Goal: Task Accomplishment & Management: Manage account settings

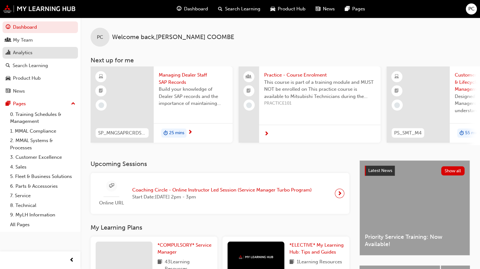
click at [17, 52] on div "Analytics" at bounding box center [23, 52] width 20 height 7
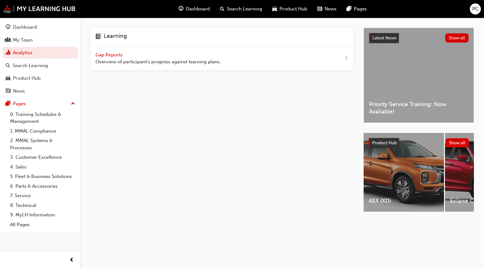
click at [116, 52] on span "Gap Reports" at bounding box center [110, 55] width 28 height 6
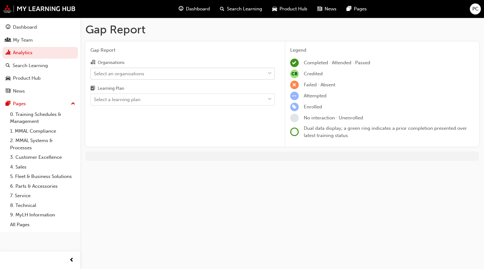
click at [128, 73] on div "Select an organisations" at bounding box center [119, 73] width 50 height 7
click at [95, 73] on input "Organisations Select an organisations" at bounding box center [94, 73] width 1 height 5
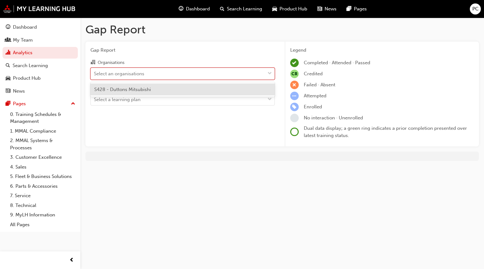
click at [127, 91] on span "S428 - Duttons Mitsubishi" at bounding box center [122, 90] width 57 height 6
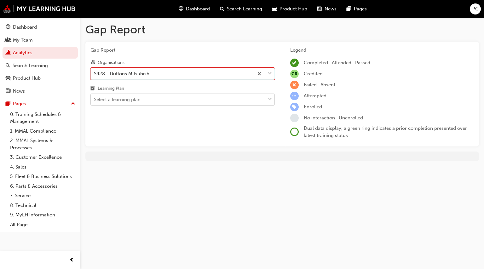
click at [127, 101] on div "Select a learning plan" at bounding box center [117, 99] width 47 height 7
click at [95, 101] on input "Learning Plan Select a learning plan" at bounding box center [94, 99] width 1 height 5
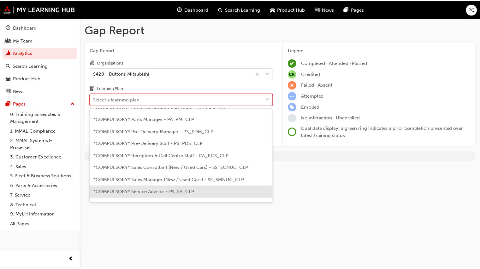
scroll to position [189, 0]
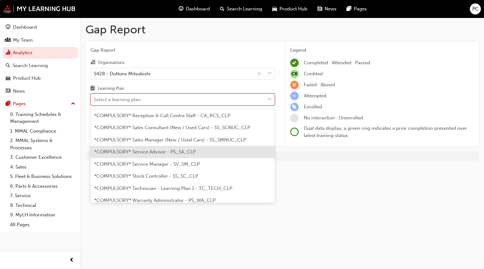
click at [148, 149] on span "*COMPULSORY* Service Advisor - PS_SA_CLP" at bounding box center [145, 152] width 102 height 6
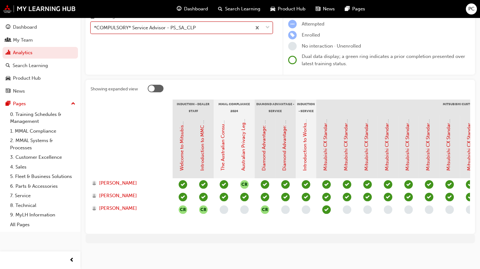
click at [281, 239] on div "Gap Report Gap Report Organisations S428 - Duttons Mitsubishi Learning Plan opt…" at bounding box center [240, 98] width 480 height 341
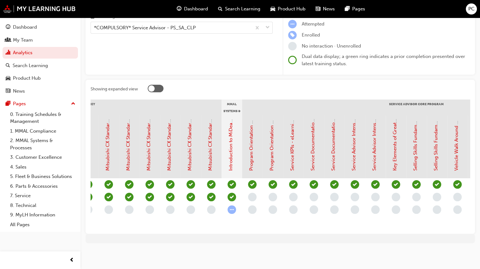
scroll to position [0, 454]
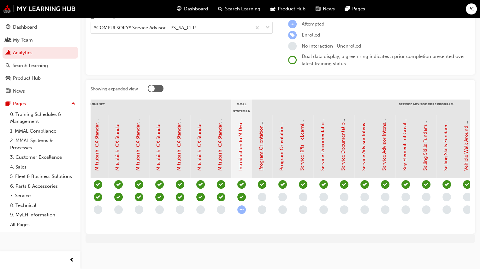
click at [261, 144] on link "Program Orientation - Face to Face Instructor Led Training (Service Advisor Cor…" at bounding box center [261, 71] width 6 height 199
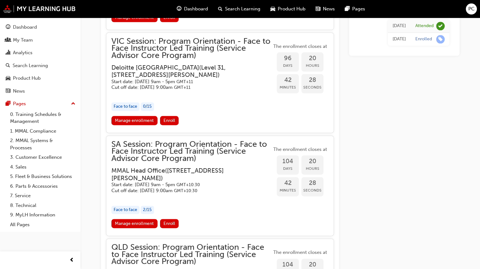
scroll to position [811, 0]
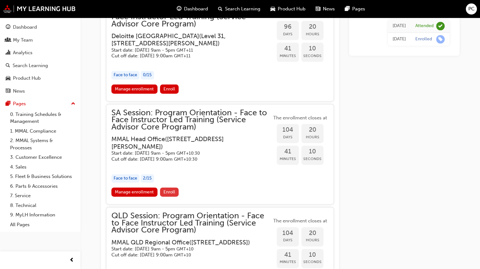
click at [171, 195] on span "Enroll" at bounding box center [169, 192] width 12 height 5
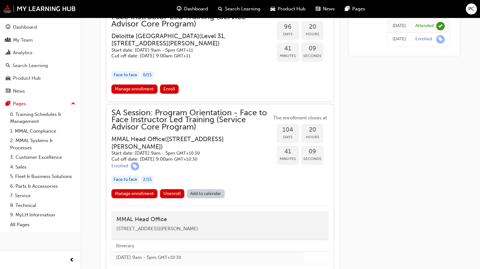
scroll to position [835, 0]
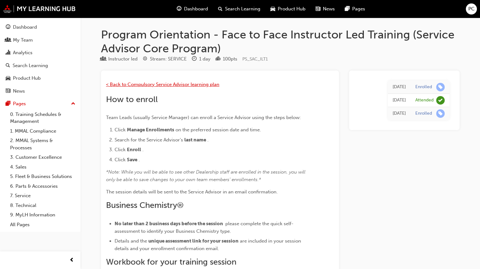
click at [128, 83] on span "< Back to Compulsory Service Advisor learning plan" at bounding box center [162, 85] width 113 height 6
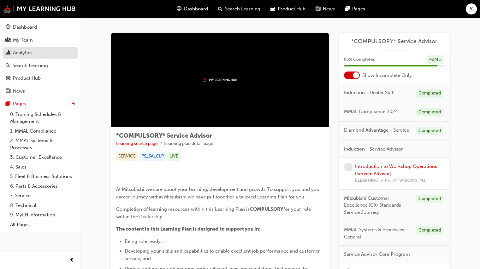
click at [18, 53] on div "Analytics" at bounding box center [23, 52] width 20 height 7
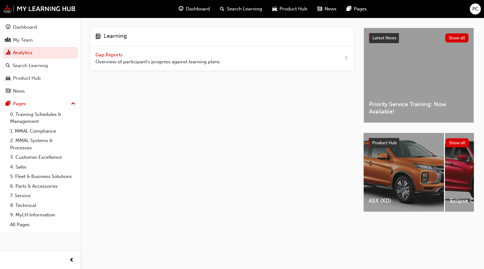
click at [114, 56] on span "Gap Reports" at bounding box center [110, 55] width 28 height 6
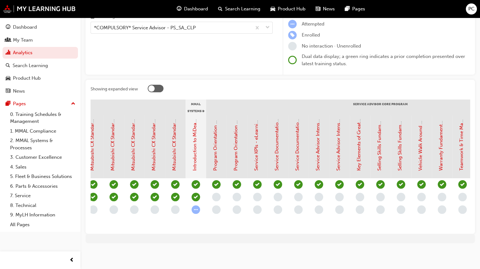
scroll to position [0, 509]
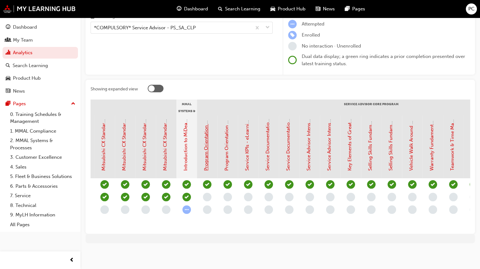
click at [203, 144] on link "Program Orientation - Face to Face Instructor Led Training (Service Advisor Cor…" at bounding box center [206, 71] width 6 height 199
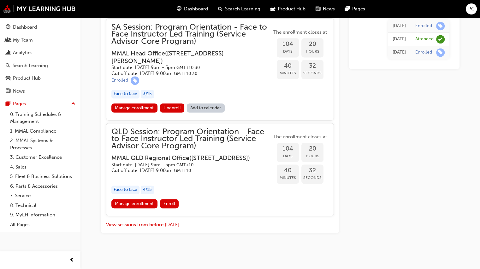
scroll to position [883, 0]
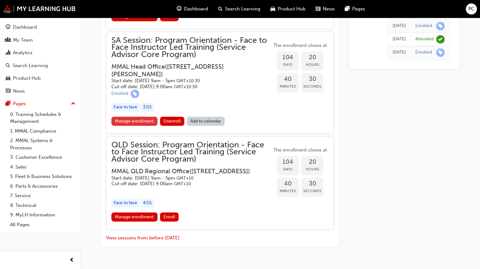
click at [132, 126] on link "Manage enrollment" at bounding box center [134, 121] width 46 height 9
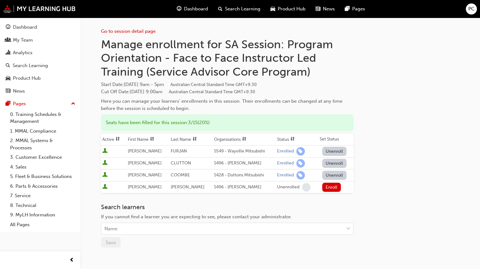
click at [329, 175] on button "Unenroll" at bounding box center [334, 175] width 25 height 9
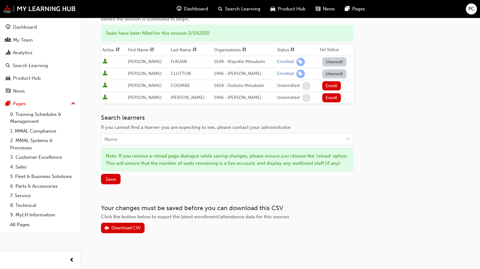
scroll to position [95, 0]
click at [106, 182] on span "Save" at bounding box center [111, 180] width 10 height 6
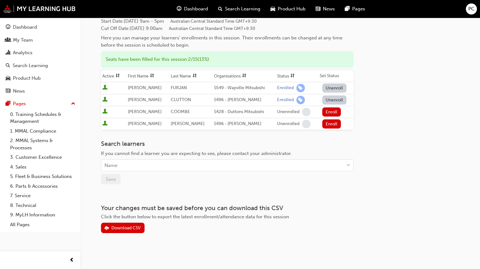
scroll to position [62, 0]
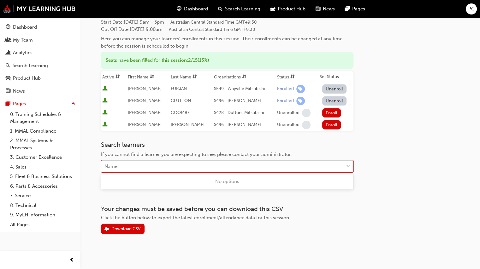
click at [120, 166] on div "Name" at bounding box center [222, 166] width 242 height 11
type input "ba"
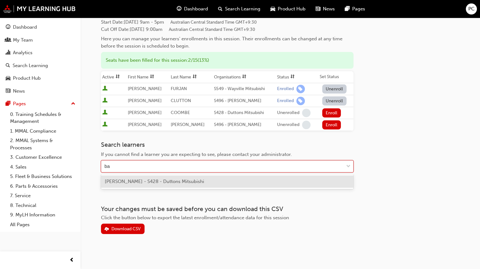
click at [132, 181] on span "REECE BAIRSTOW - S428 - Duttons Mitsubishi" at bounding box center [154, 182] width 99 height 6
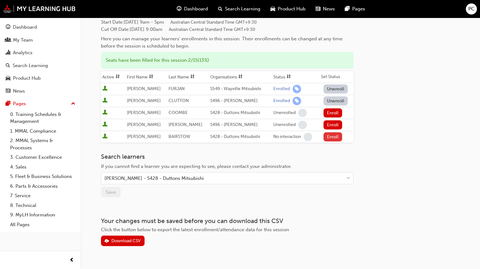
click at [333, 137] on button "Enroll" at bounding box center [332, 136] width 19 height 9
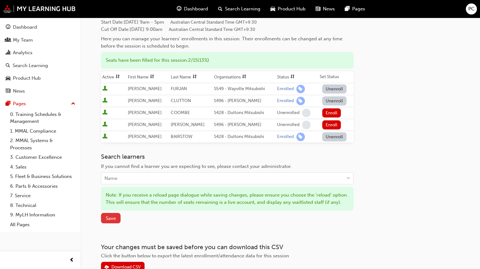
click at [112, 221] on span "Save" at bounding box center [111, 219] width 10 height 6
